Goal: Information Seeking & Learning: Learn about a topic

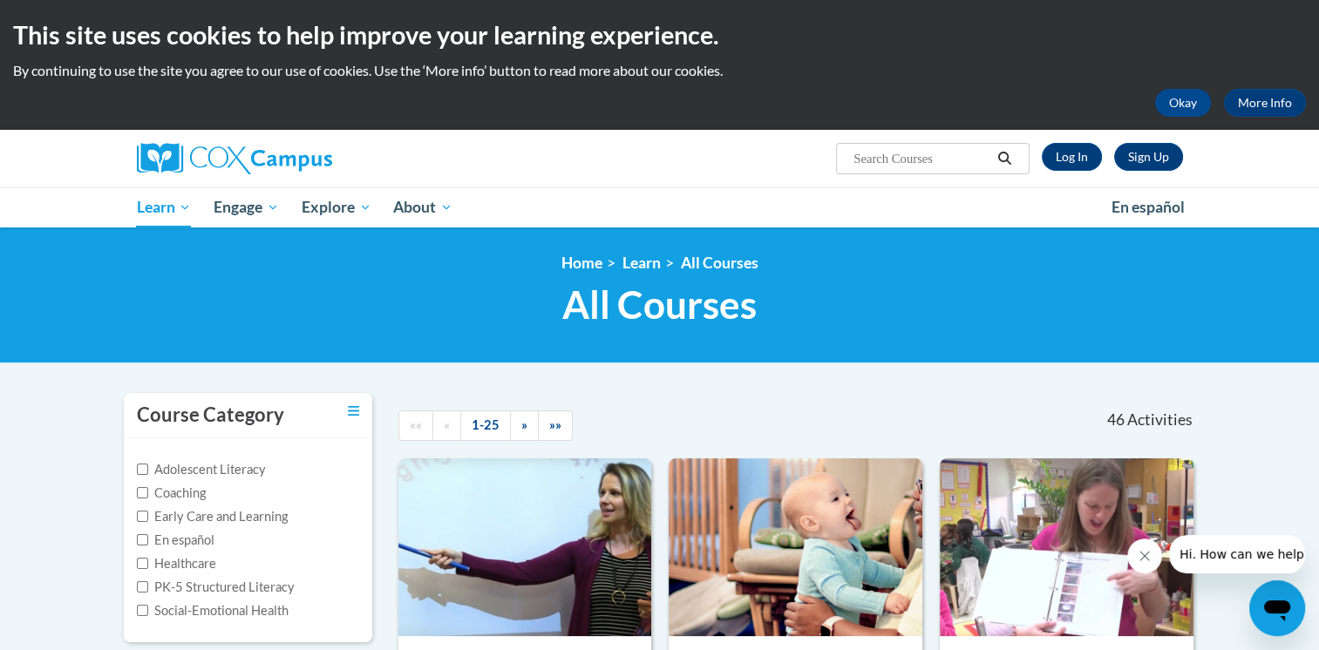
click at [904, 153] on input "Search..." at bounding box center [922, 158] width 140 height 21
type input "Talk with me"
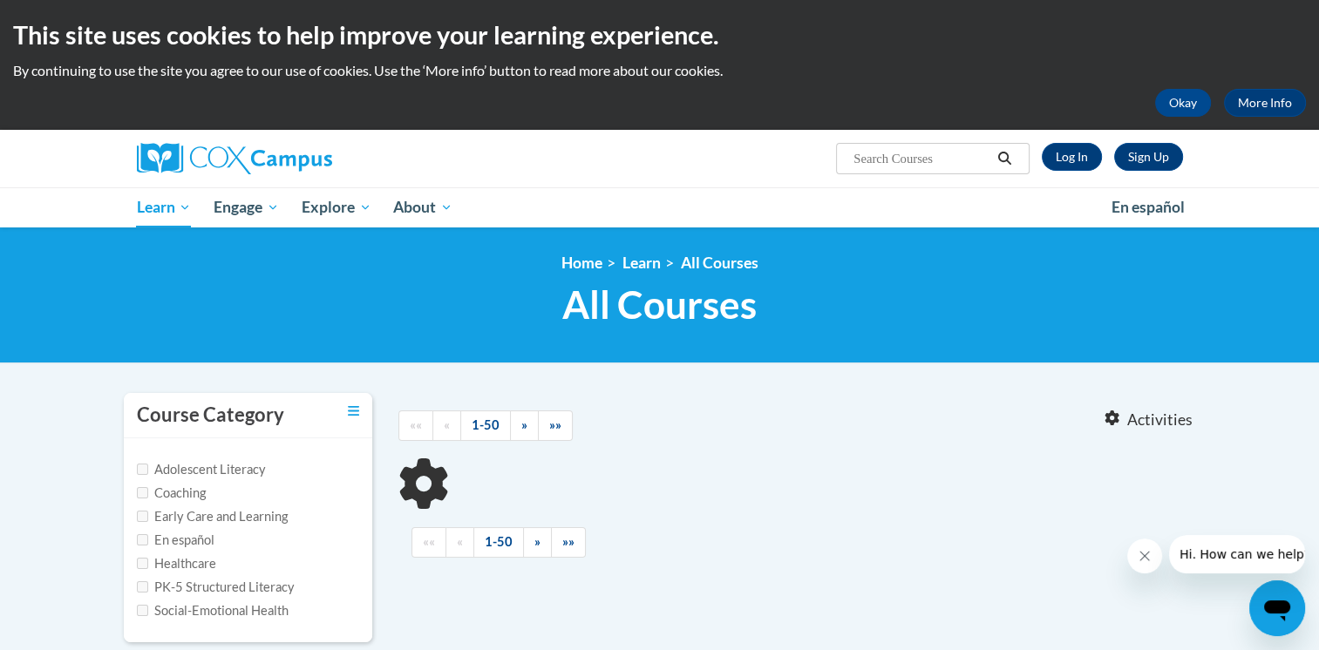
type input "Talk with me"
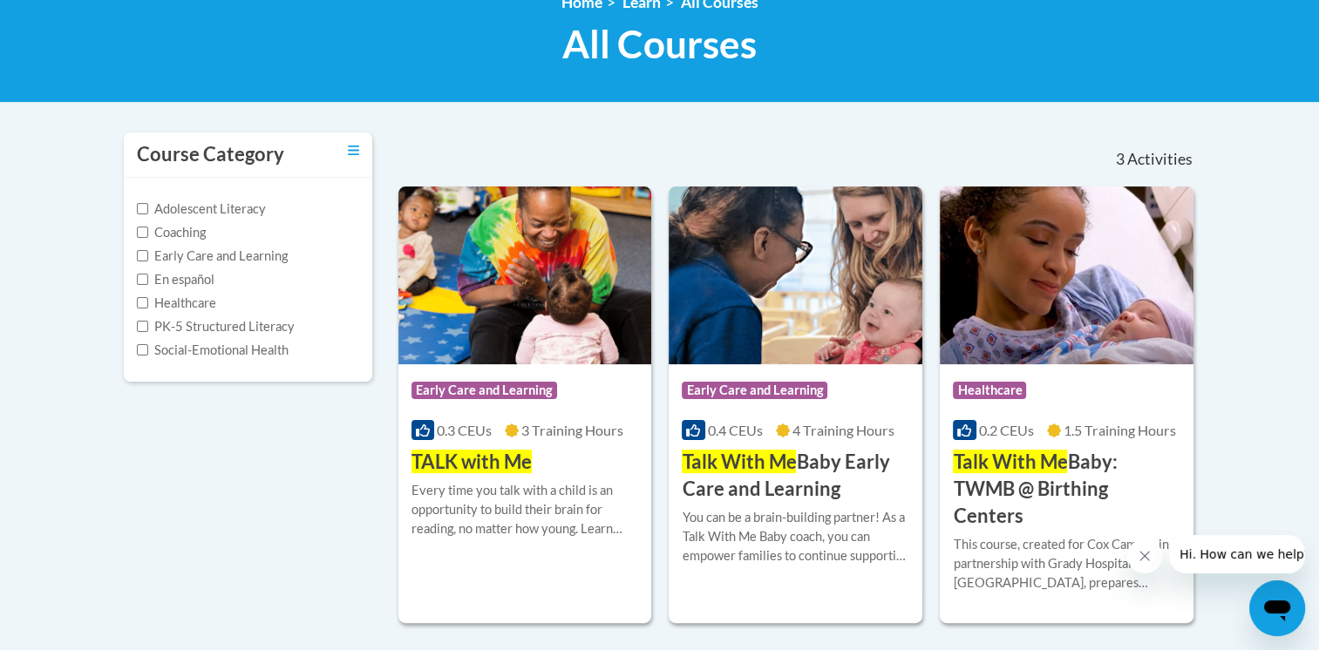
scroll to position [262, 0]
